Goal: Information Seeking & Learning: Compare options

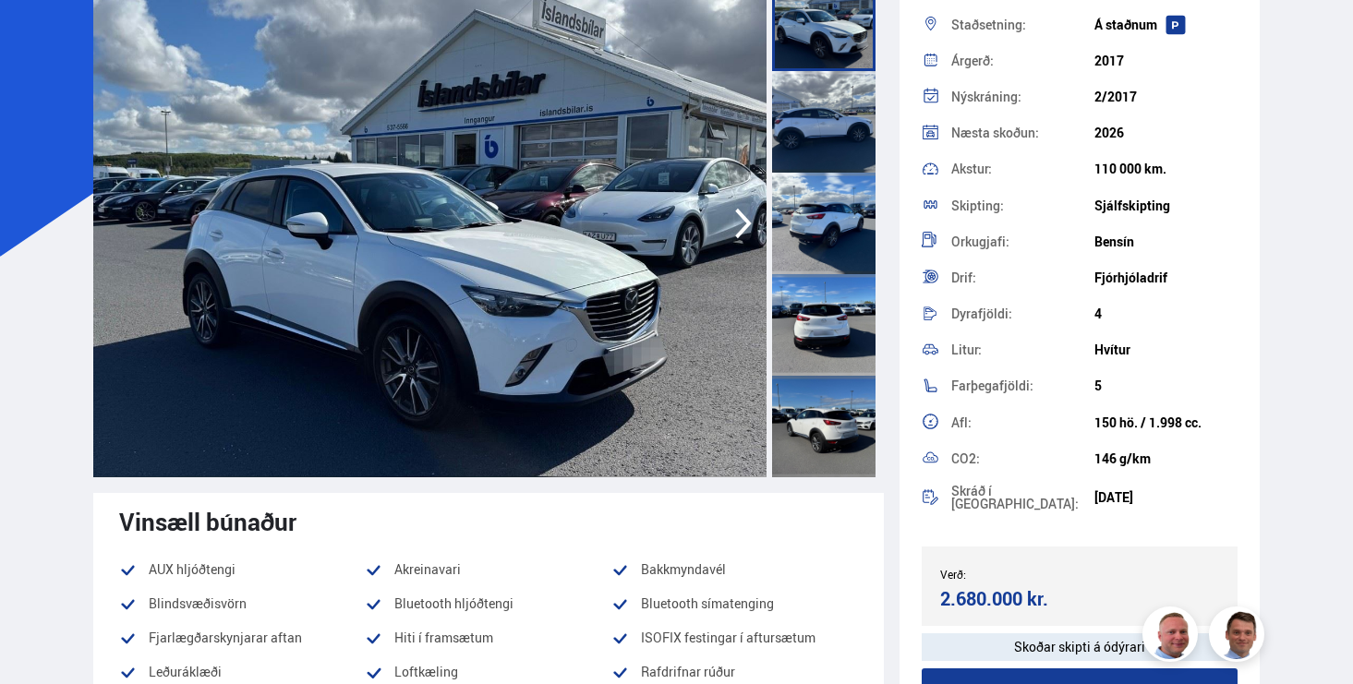
scroll to position [60, 0]
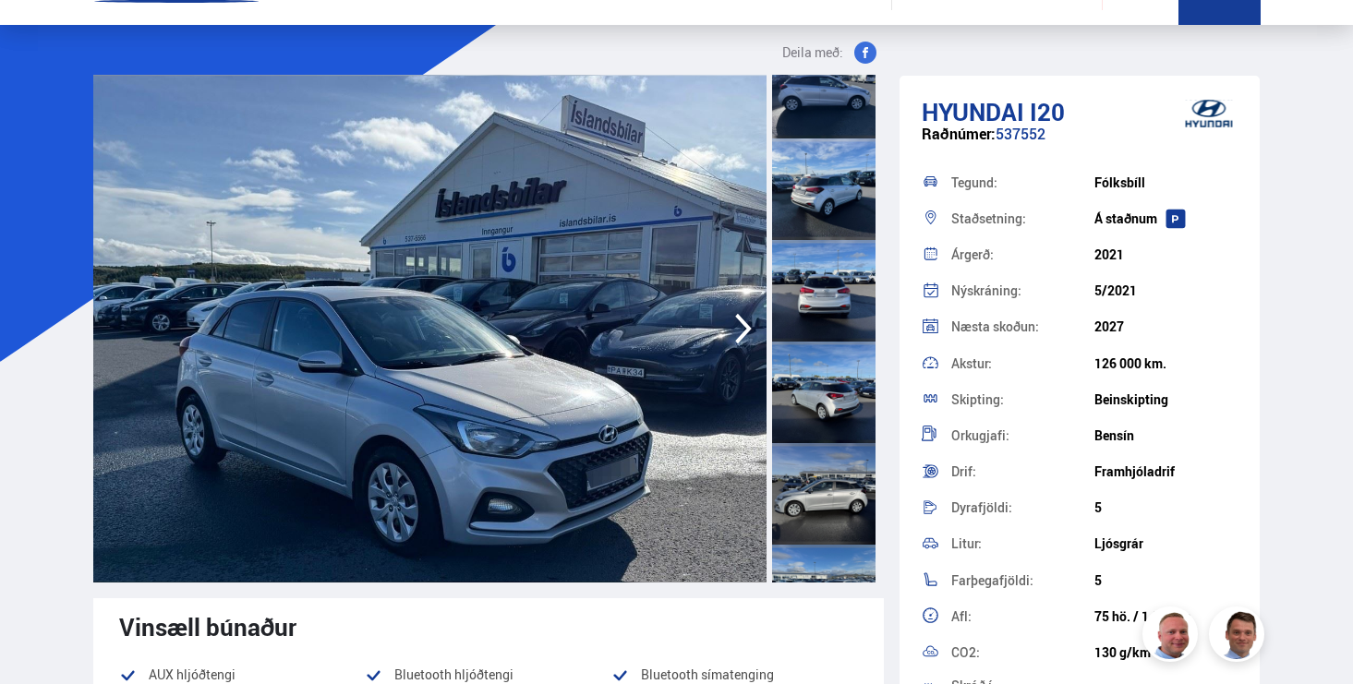
scroll to position [83, 0]
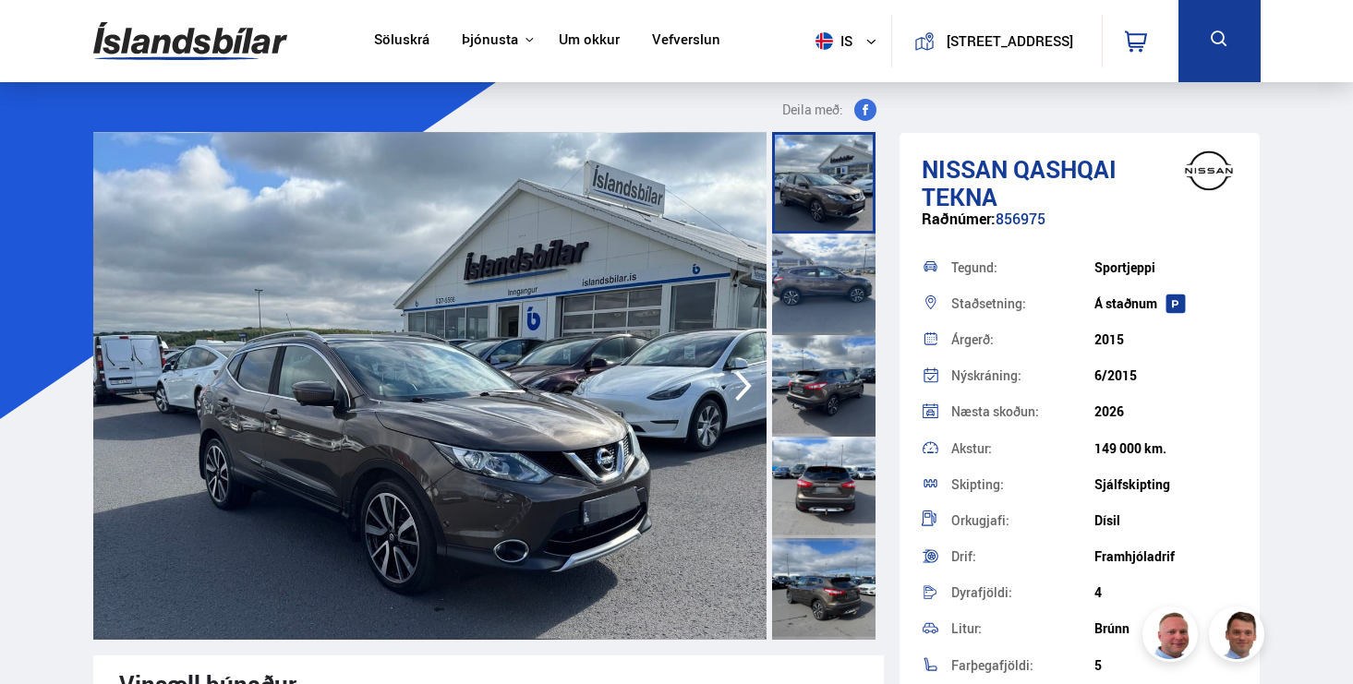
click at [428, 363] on img at bounding box center [430, 386] width 674 height 508
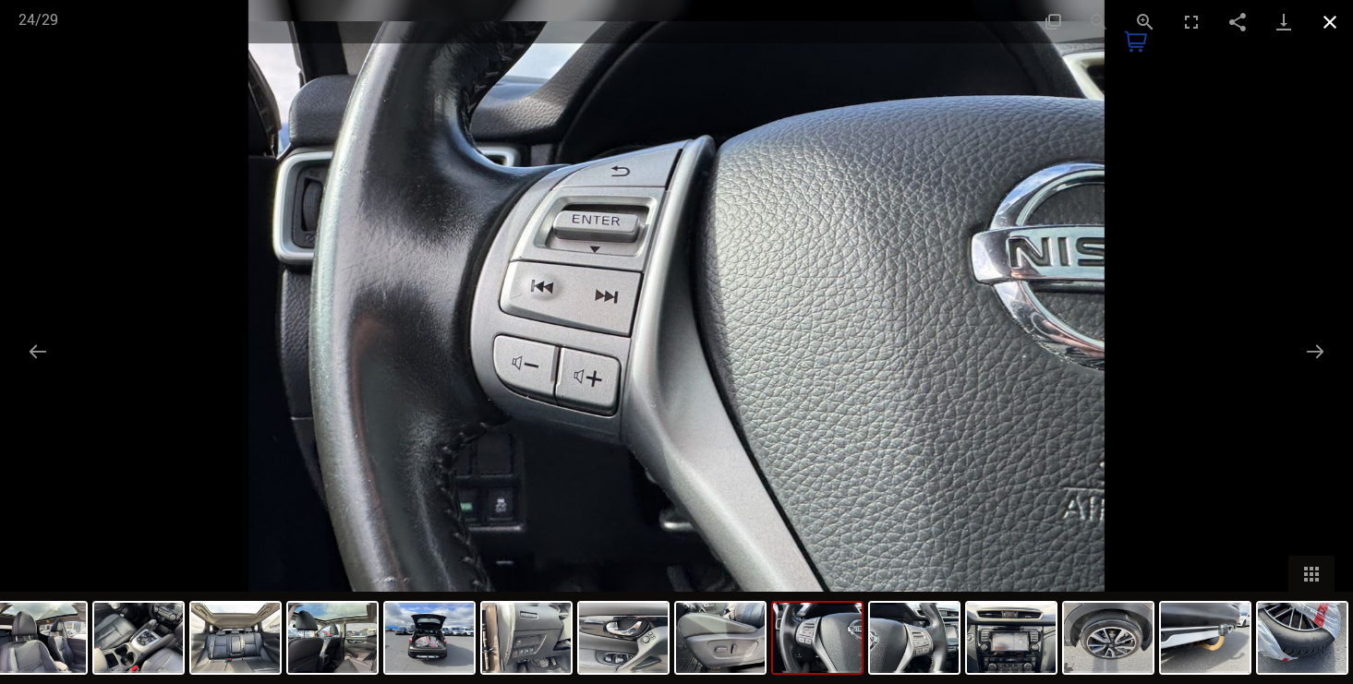
click at [1325, 26] on button "Close gallery" at bounding box center [1330, 21] width 46 height 43
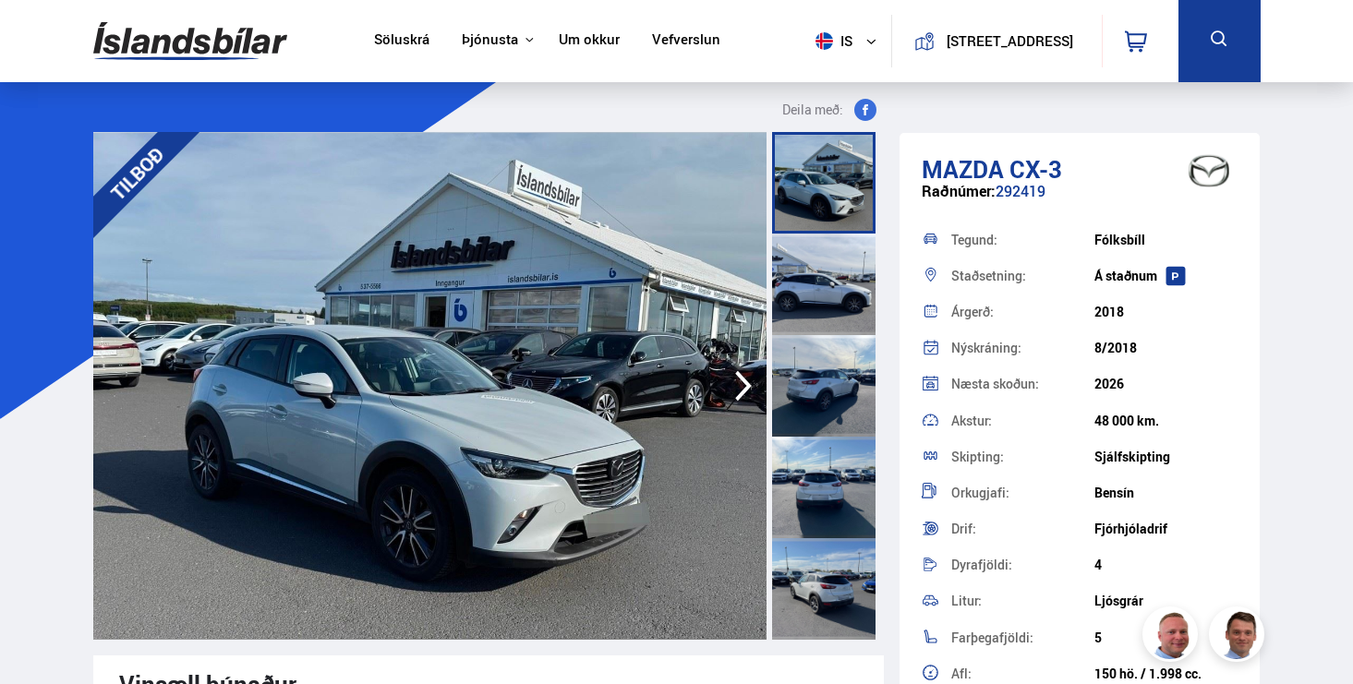
click at [454, 365] on img at bounding box center [430, 386] width 674 height 508
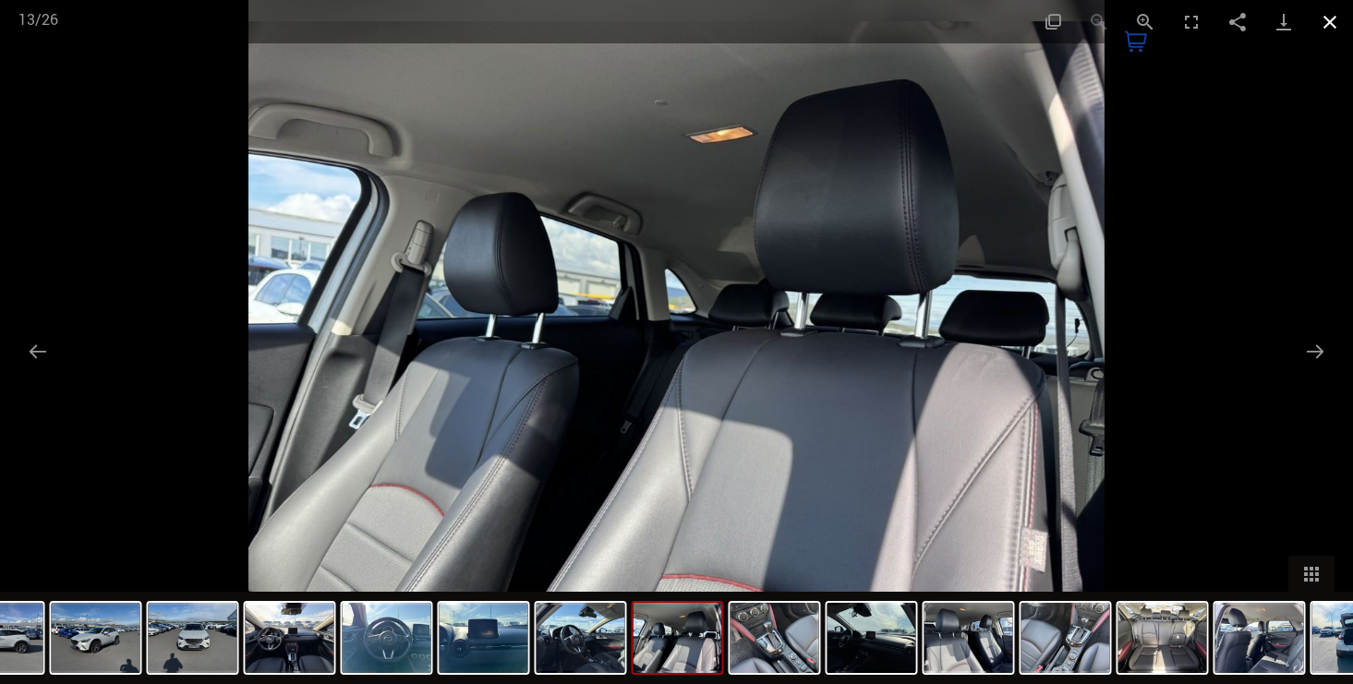
click at [1335, 26] on button "Close gallery" at bounding box center [1330, 21] width 46 height 43
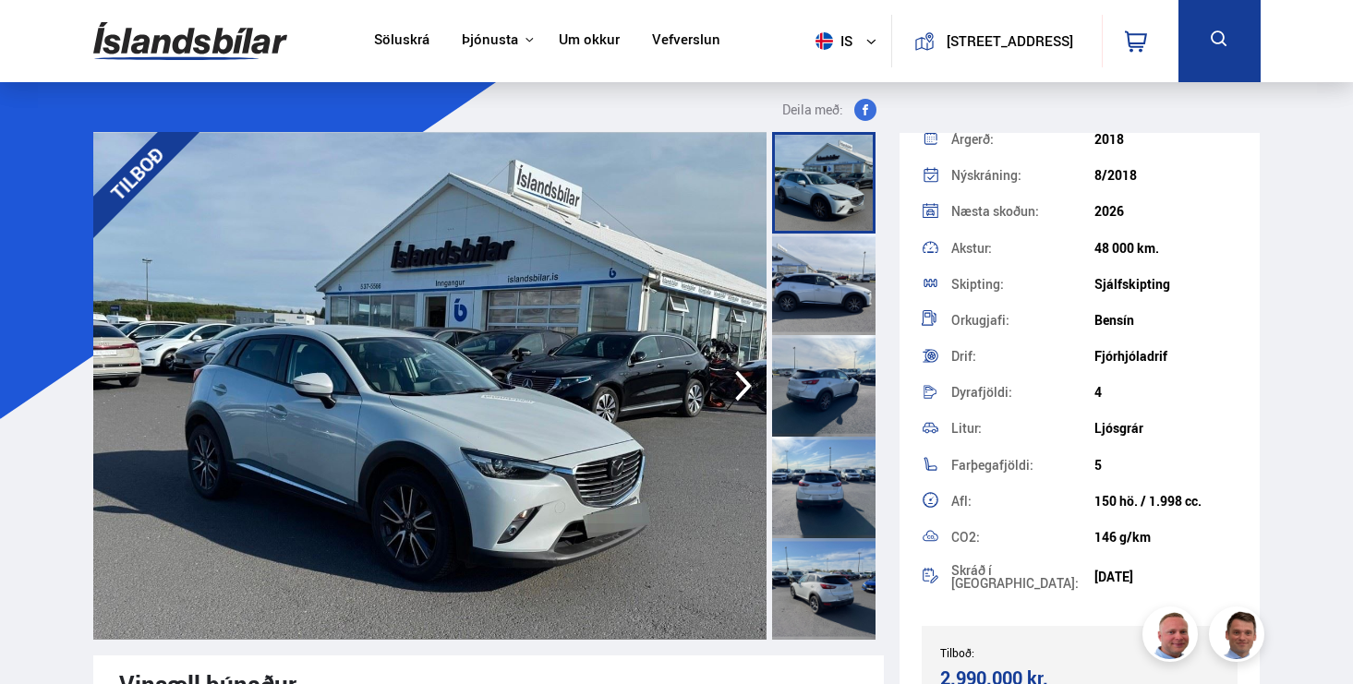
scroll to position [208, 0]
